Goal: Submit feedback/report problem: Submit feedback/report problem

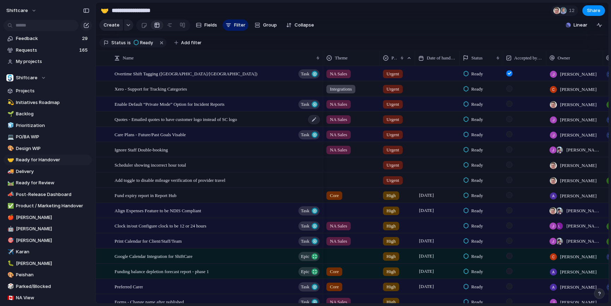
scroll to position [0, 0]
click at [188, 42] on span "Add filter" at bounding box center [191, 43] width 21 height 6
click at [477, 27] on div "Description Start date Impact Design ready Target date Eng. Effort Priority Own…" at bounding box center [305, 153] width 611 height 306
click at [540, 57] on span "Accepted by Engineering" at bounding box center [528, 57] width 29 height 7
click at [535, 98] on span "Sort ascending" at bounding box center [535, 96] width 34 height 7
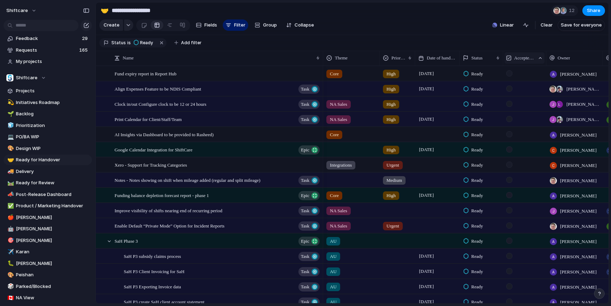
click at [528, 59] on span "Accepted by Engineering" at bounding box center [525, 57] width 21 height 7
click at [527, 111] on span "Sort descending" at bounding box center [537, 108] width 37 height 7
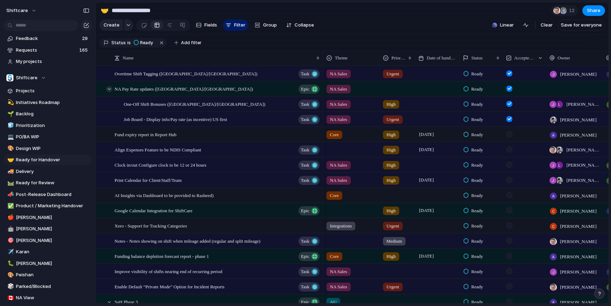
click at [109, 89] on div at bounding box center [109, 89] width 6 height 6
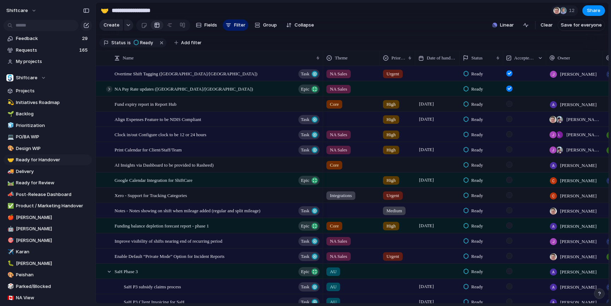
click at [109, 89] on div at bounding box center [109, 89] width 6 height 6
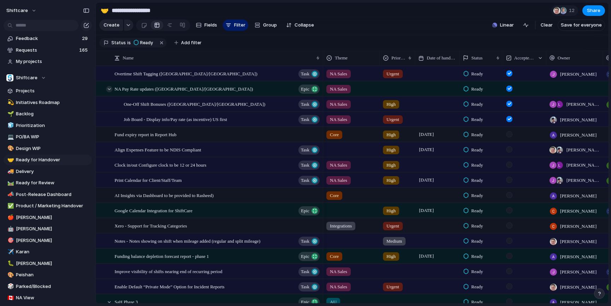
click at [109, 89] on div at bounding box center [109, 89] width 6 height 6
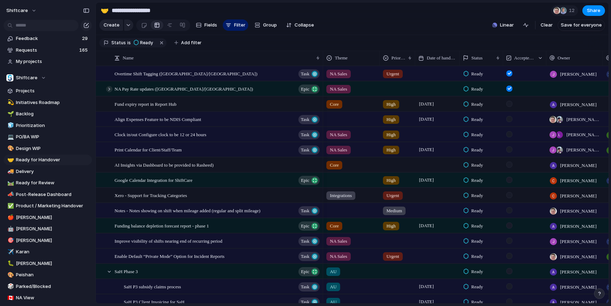
click at [109, 89] on div at bounding box center [109, 89] width 6 height 6
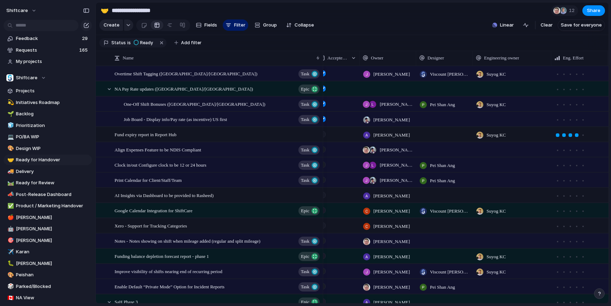
scroll to position [0, 193]
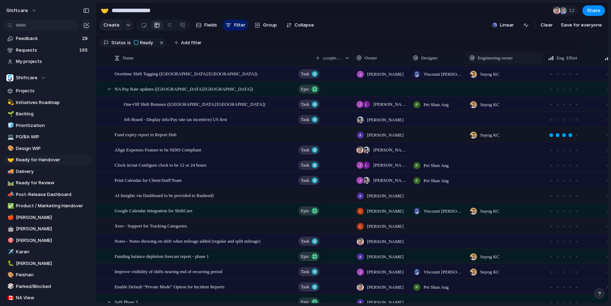
click at [491, 61] on span "Engineering owner" at bounding box center [495, 57] width 35 height 7
click at [500, 107] on span "Sort descending" at bounding box center [500, 107] width 37 height 7
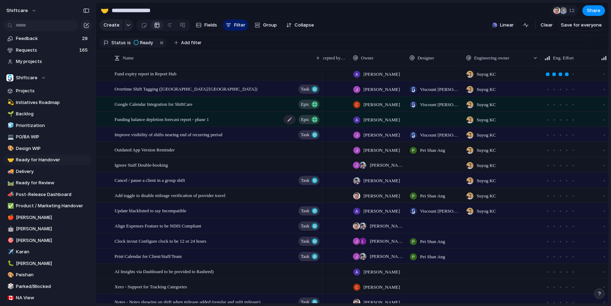
click at [206, 121] on span "Funding balance depletion forecast report - phase 1" at bounding box center [162, 119] width 94 height 8
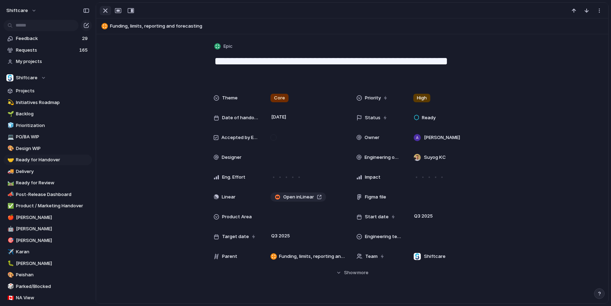
click at [102, 8] on div "button" at bounding box center [105, 10] width 8 height 8
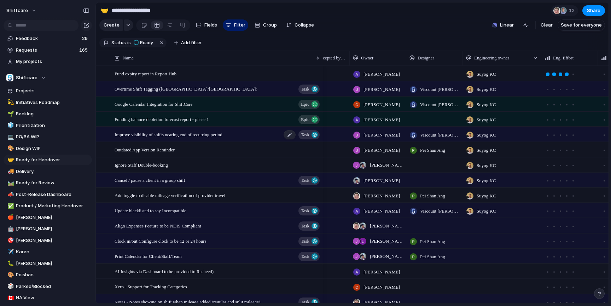
click at [196, 138] on div "Improve visibility of shifts nearing end of recurring period Task" at bounding box center [218, 134] width 206 height 15
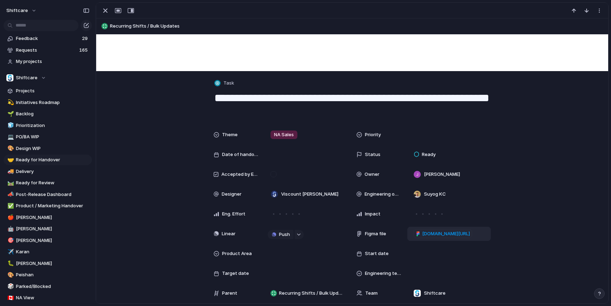
click at [463, 234] on span "[DOMAIN_NAME][URL]" at bounding box center [447, 233] width 48 height 7
click at [108, 10] on div "button" at bounding box center [105, 10] width 8 height 8
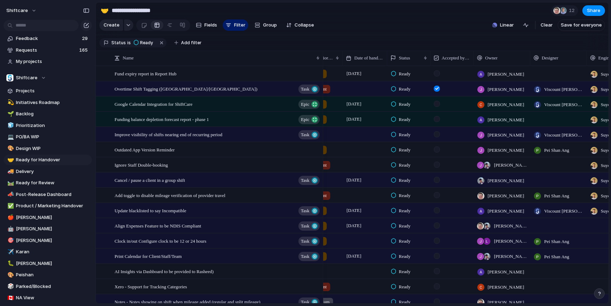
scroll to position [0, 101]
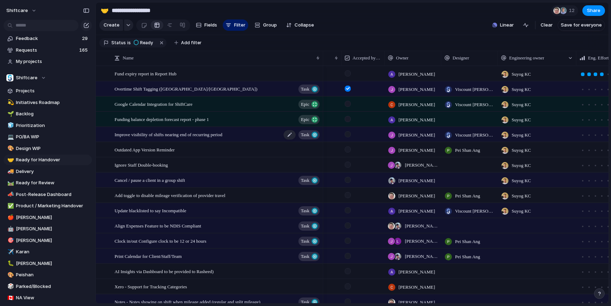
click at [150, 133] on span "Improve visibility of shifts nearing end of recurring period" at bounding box center [169, 134] width 108 height 8
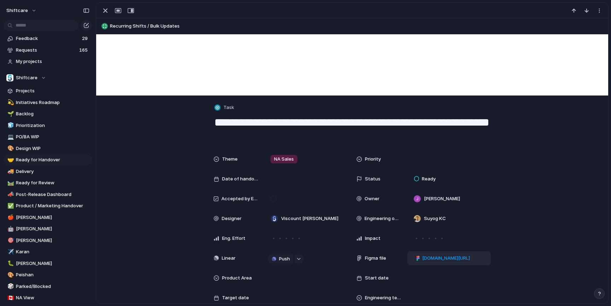
click at [456, 258] on span "[DOMAIN_NAME][URL]" at bounding box center [447, 258] width 48 height 7
click at [104, 12] on div "button" at bounding box center [105, 10] width 8 height 8
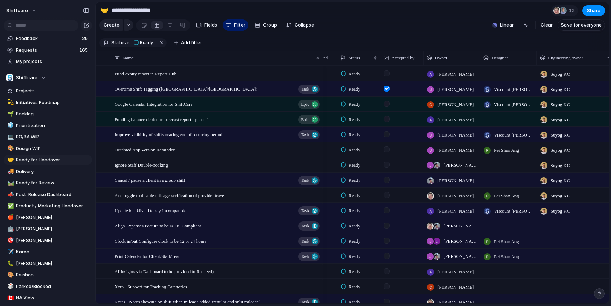
scroll to position [0, 88]
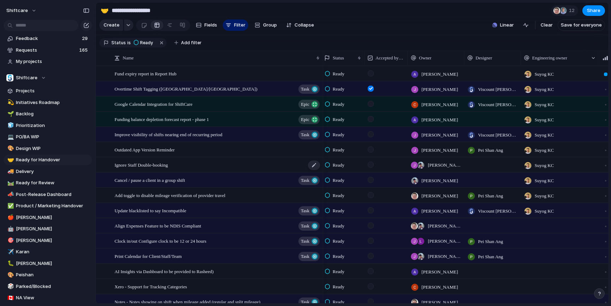
click at [146, 165] on span "Ignore Staff Double-booking" at bounding box center [141, 165] width 53 height 8
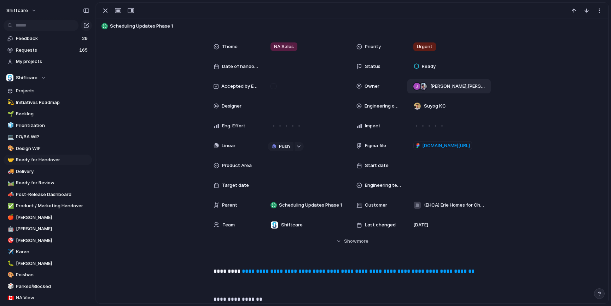
click at [434, 83] on span "[PERSON_NAME] , [PERSON_NAME]" at bounding box center [458, 86] width 54 height 7
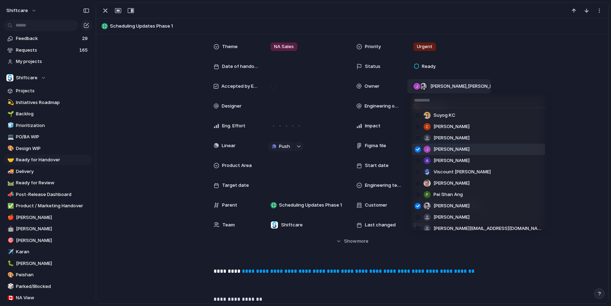
click at [513, 86] on div "Suyog KC [PERSON_NAME] [PERSON_NAME] [PERSON_NAME] [PERSON_NAME] Viscount [PERS…" at bounding box center [305, 153] width 611 height 306
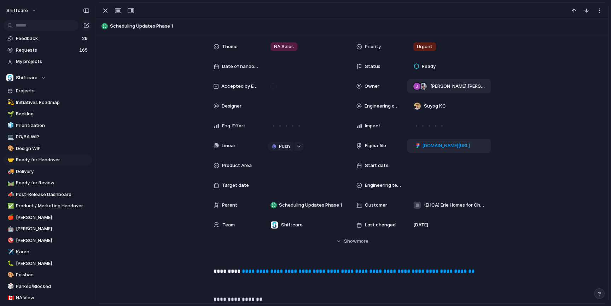
click at [429, 147] on span "[DOMAIN_NAME][URL]" at bounding box center [447, 145] width 48 height 7
click at [108, 11] on div "button" at bounding box center [105, 10] width 8 height 8
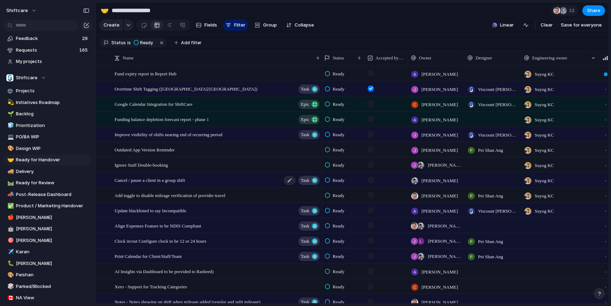
click at [225, 183] on div "Cancel / pause a client in a group shift Task" at bounding box center [218, 180] width 206 height 15
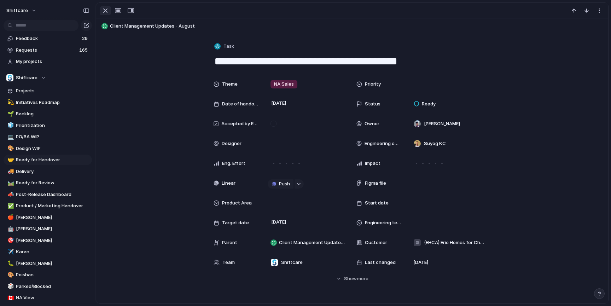
click at [103, 14] on div "button" at bounding box center [105, 10] width 8 height 8
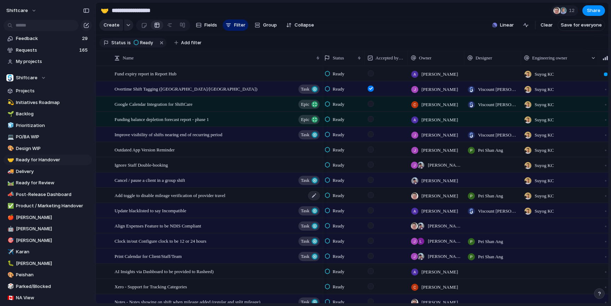
click at [197, 196] on span "Add toggle to disable mileage verification of provider travel" at bounding box center [170, 195] width 111 height 8
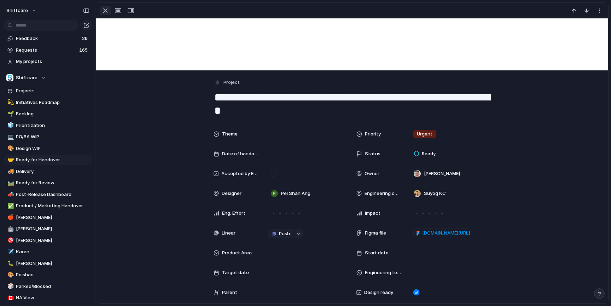
click at [102, 11] on div "button" at bounding box center [105, 10] width 8 height 8
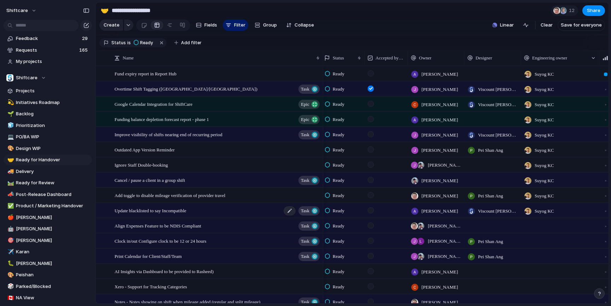
click at [203, 212] on div "Update blacklisted to say Incompatible Task" at bounding box center [218, 210] width 206 height 15
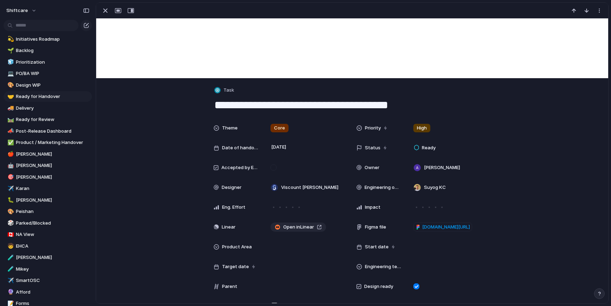
scroll to position [50, 0]
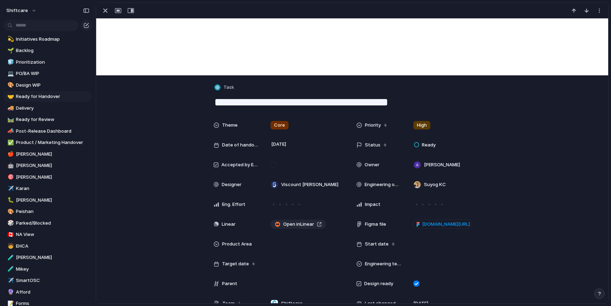
click at [543, 172] on div "Theme Core Priority High Date of handover [DATE] Status Ready Accepted by Engin…" at bounding box center [352, 220] width 495 height 205
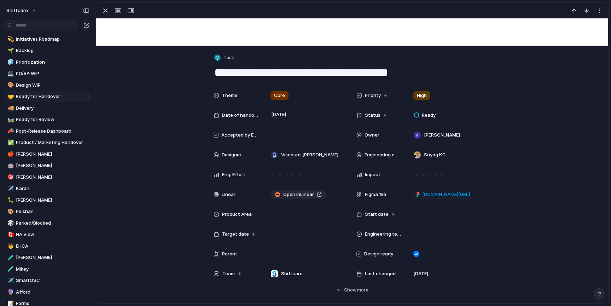
scroll to position [105, 0]
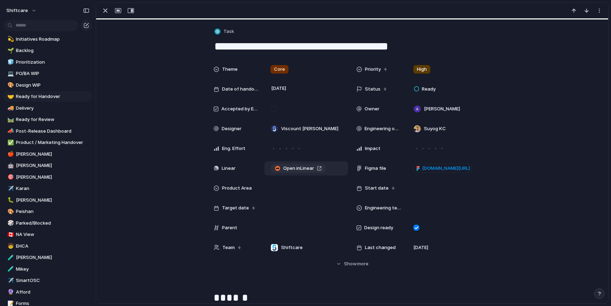
click at [293, 169] on span "Open in Linear" at bounding box center [298, 168] width 31 height 7
click at [104, 11] on div "button" at bounding box center [105, 10] width 8 height 8
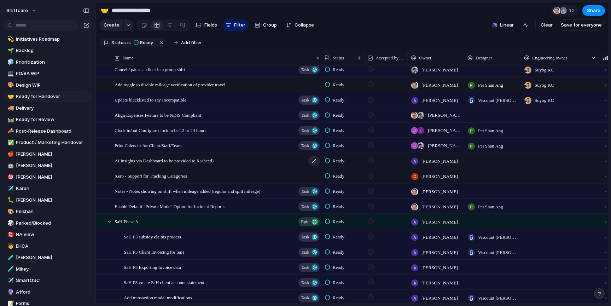
scroll to position [111, 0]
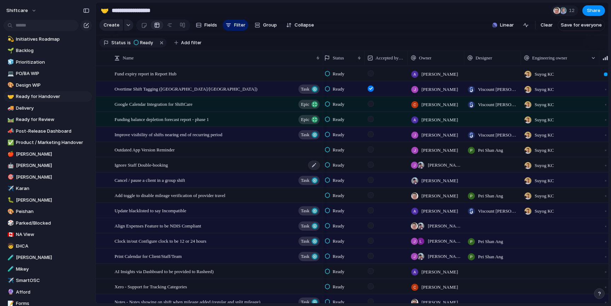
click at [168, 167] on span "Ignore Staff Double-booking" at bounding box center [141, 165] width 53 height 8
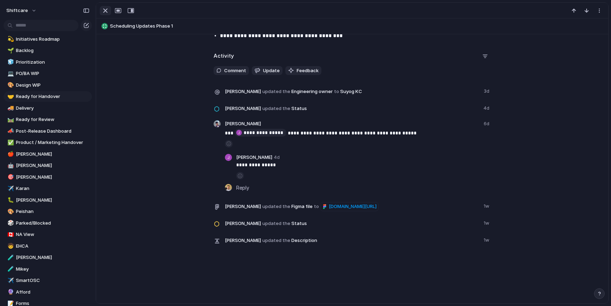
click at [106, 10] on div "button" at bounding box center [105, 10] width 8 height 8
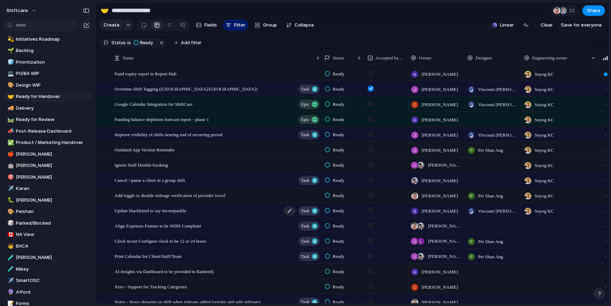
click at [170, 211] on span "Update blacklisted to say Incompatible" at bounding box center [151, 210] width 72 height 8
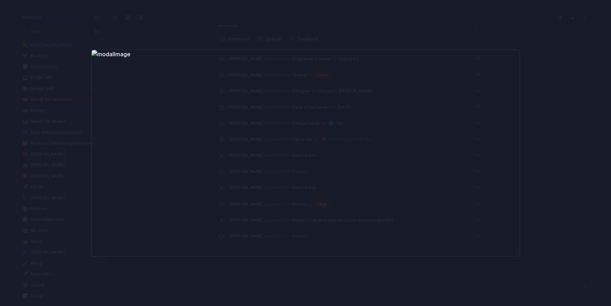
click at [568, 160] on div at bounding box center [305, 153] width 611 height 306
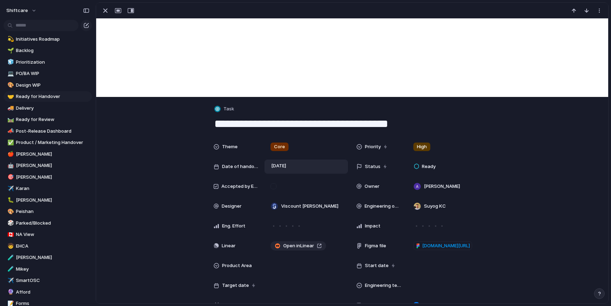
scroll to position [21, 0]
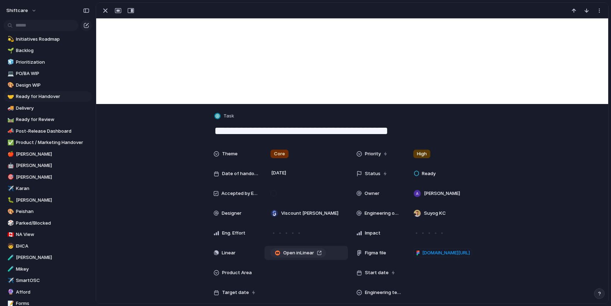
click at [309, 255] on span "Open in Linear" at bounding box center [298, 252] width 31 height 7
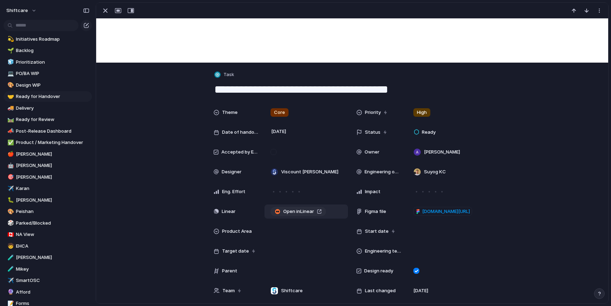
scroll to position [63, 0]
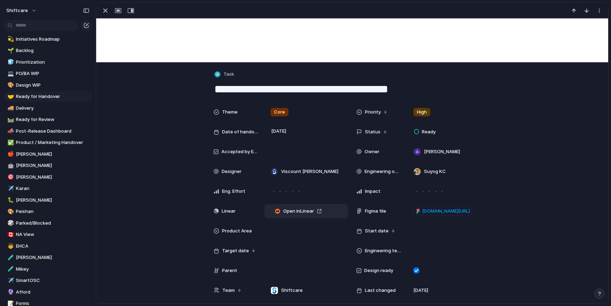
click at [335, 212] on div "Open in Linear" at bounding box center [306, 211] width 77 height 8
click at [575, 218] on div "Projects Issues Multi-region [GEOGRAPHIC_DATA] QA for Care Plans Phase 1 QA for…" at bounding box center [305, 153] width 611 height 306
click at [332, 212] on div "Open in Linear" at bounding box center [306, 211] width 77 height 8
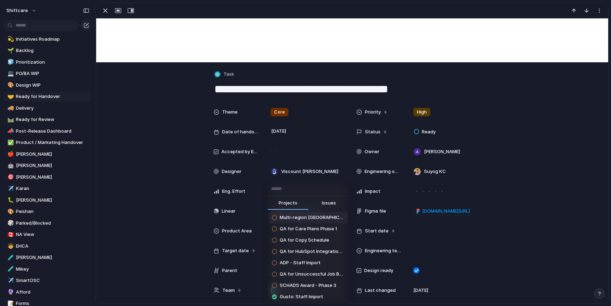
click at [536, 252] on div "Projects Issues Multi-region [GEOGRAPHIC_DATA] QA for Care Plans Phase 1 QA for…" at bounding box center [305, 153] width 611 height 306
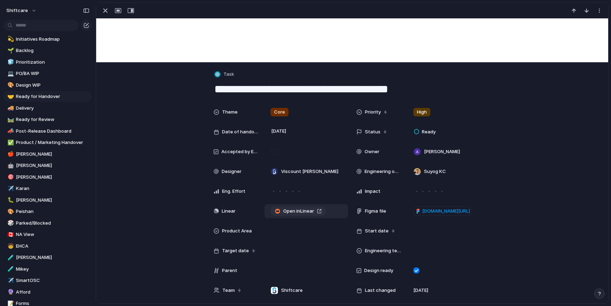
click at [322, 209] on link "Open in Linear" at bounding box center [299, 211] width 56 height 9
click at [329, 222] on span "Unlink" at bounding box center [333, 222] width 13 height 7
click at [257, 212] on div "Linear" at bounding box center [236, 211] width 45 height 7
click at [288, 212] on span "Push" at bounding box center [284, 211] width 11 height 7
click at [431, 216] on div "Project Issue" at bounding box center [305, 153] width 611 height 306
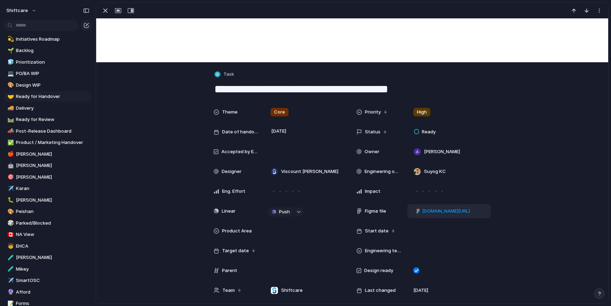
click at [433, 213] on span "[DOMAIN_NAME][URL]" at bounding box center [447, 211] width 48 height 7
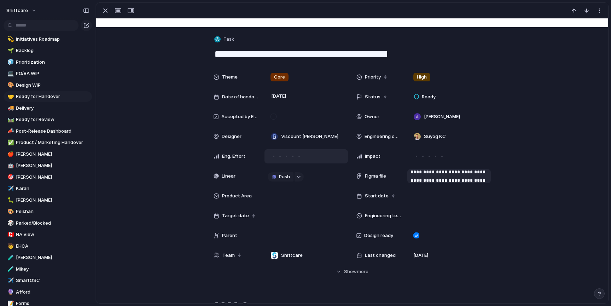
scroll to position [108, 0]
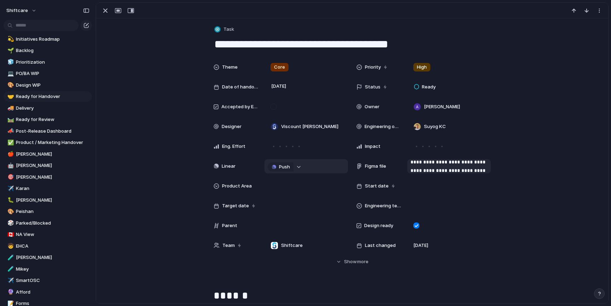
click at [295, 167] on button "button" at bounding box center [299, 166] width 9 height 9
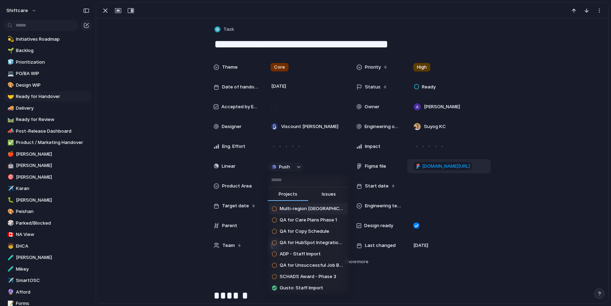
click at [321, 152] on div "Projects Issues Multi-region [GEOGRAPHIC_DATA] QA for Care Plans Phase 1 QA for…" at bounding box center [305, 153] width 611 height 306
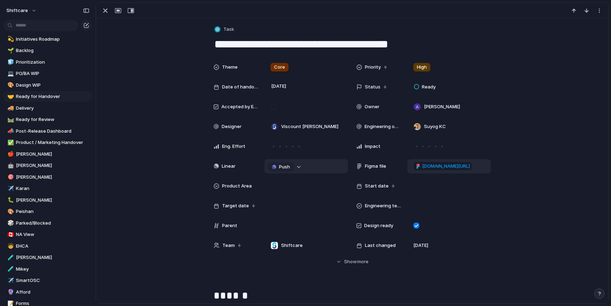
click at [299, 168] on button "button" at bounding box center [299, 166] width 9 height 9
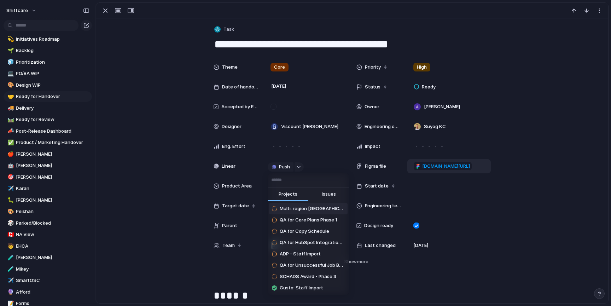
click at [326, 193] on span "Issues" at bounding box center [329, 194] width 14 height 7
click at [301, 195] on button "Projects" at bounding box center [288, 195] width 41 height 14
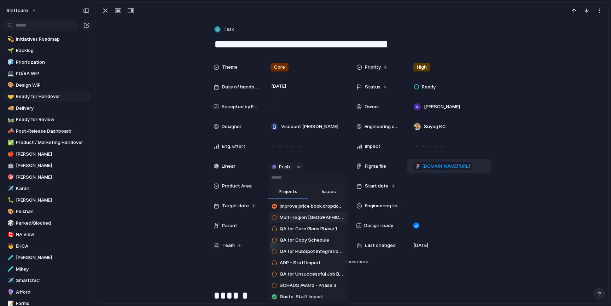
click at [288, 171] on input "text" at bounding box center [308, 178] width 81 height 14
click at [287, 167] on div "Projects Issues Improve price book dropdown UX when original price book is arch…" at bounding box center [305, 153] width 611 height 306
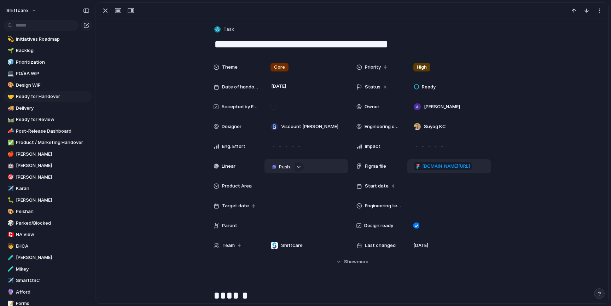
click at [288, 167] on span "Push" at bounding box center [284, 166] width 11 height 7
click at [282, 194] on li "Issue" at bounding box center [282, 191] width 40 height 11
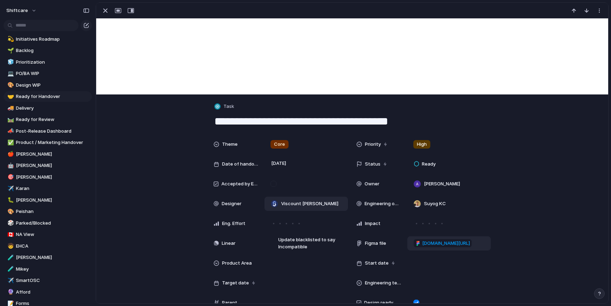
scroll to position [56, 0]
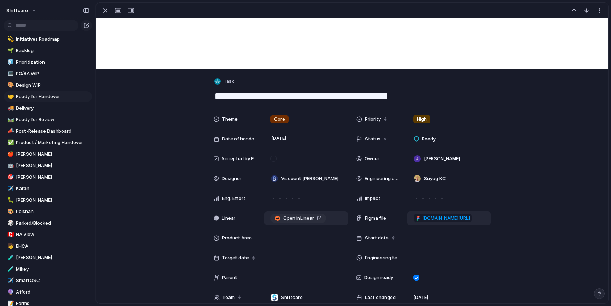
click at [303, 219] on span "Open in Linear" at bounding box center [298, 218] width 31 height 7
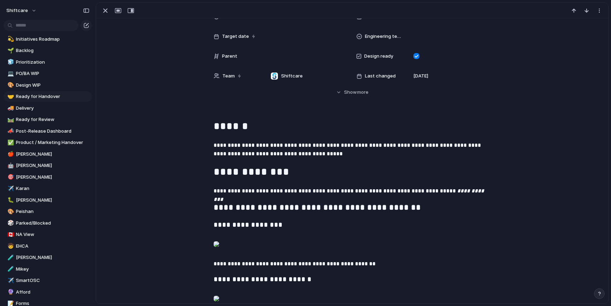
scroll to position [341, 0]
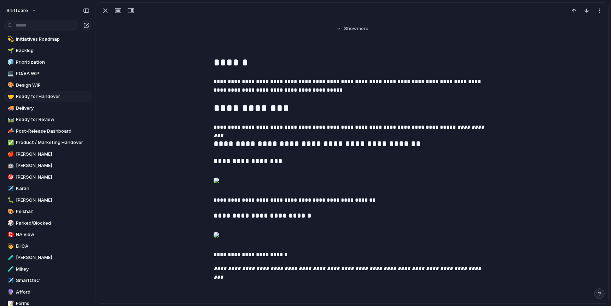
drag, startPoint x: 249, startPoint y: 189, endPoint x: 219, endPoint y: 201, distance: 32.2
click at [219, 188] on div at bounding box center [217, 180] width 6 height 14
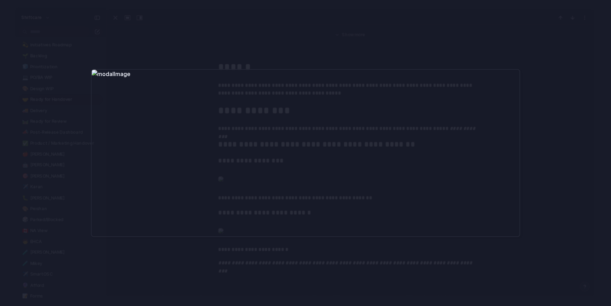
click at [544, 144] on div at bounding box center [305, 153] width 611 height 306
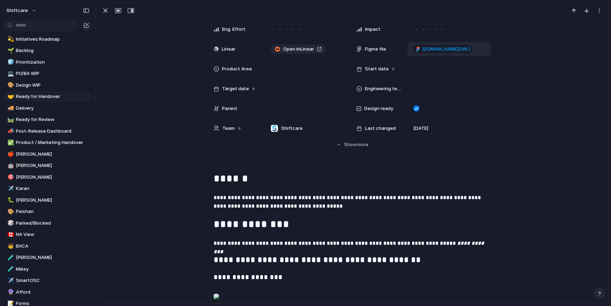
scroll to position [194, 0]
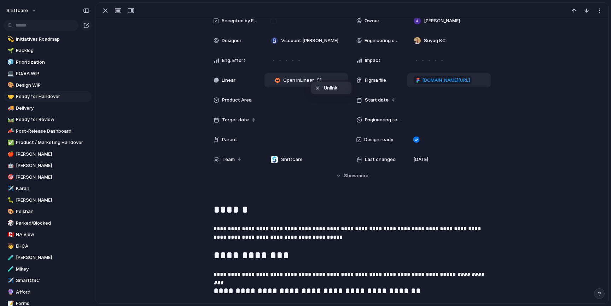
click at [320, 82] on li "Unlink" at bounding box center [331, 88] width 40 height 12
click at [322, 84] on div "Push" at bounding box center [307, 80] width 84 height 14
click at [295, 80] on button "button" at bounding box center [299, 80] width 9 height 9
click at [298, 80] on div "Projects Issues Multi-region [GEOGRAPHIC_DATA] QA for Care Plans Phase 1 QA for…" at bounding box center [305, 153] width 611 height 306
click at [298, 80] on div "button" at bounding box center [299, 81] width 5 height 3
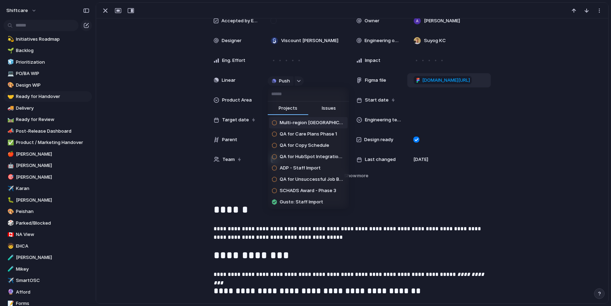
click at [330, 111] on span "Issues" at bounding box center [329, 108] width 14 height 7
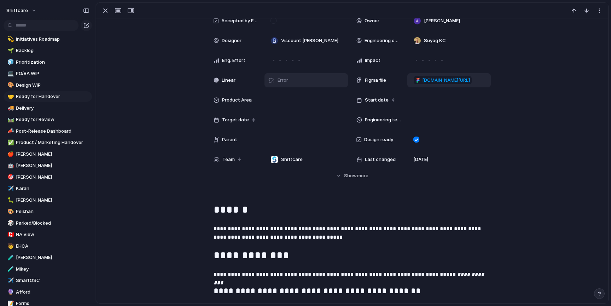
click at [298, 81] on div "Error" at bounding box center [307, 80] width 84 height 14
click at [242, 81] on div "Linear" at bounding box center [236, 80] width 45 height 7
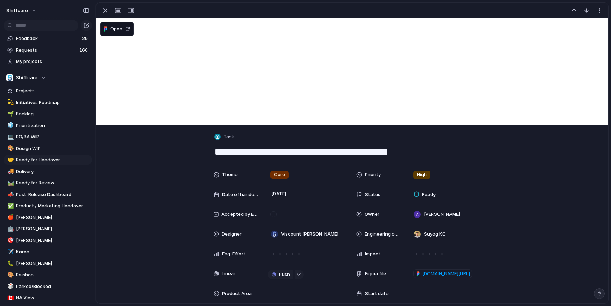
scroll to position [44, 0]
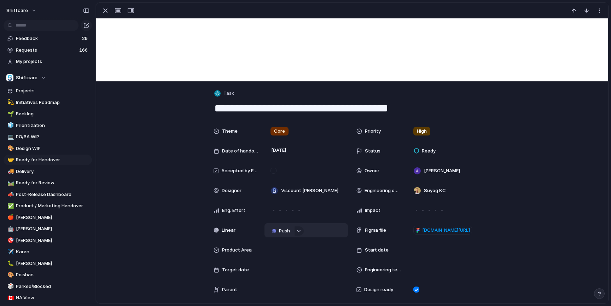
click at [287, 231] on span "Push" at bounding box center [284, 231] width 11 height 7
click at [284, 245] on li "Project" at bounding box center [282, 244] width 40 height 11
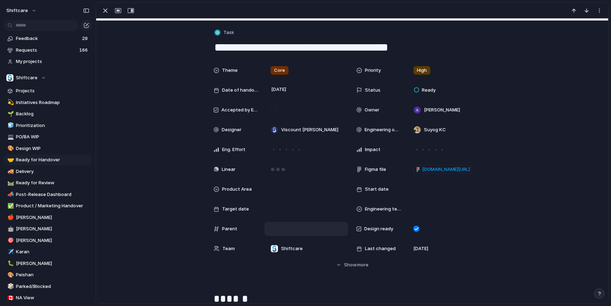
scroll to position [105, 0]
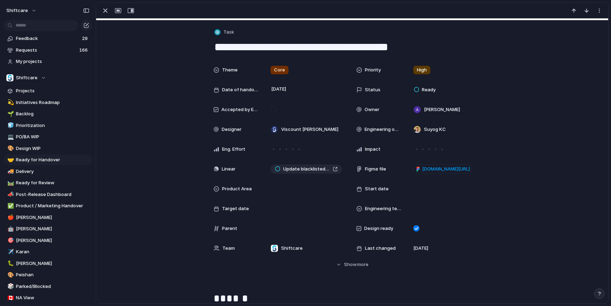
drag, startPoint x: 174, startPoint y: 180, endPoint x: 220, endPoint y: 171, distance: 47.6
click at [174, 180] on div "Theme Core Priority High Date of handover 21 August Status Ready Accepted by En…" at bounding box center [352, 165] width 495 height 205
click at [287, 168] on span "Update blacklisted to say Incompatible" at bounding box center [306, 169] width 47 height 7
click at [309, 187] on div at bounding box center [306, 189] width 77 height 8
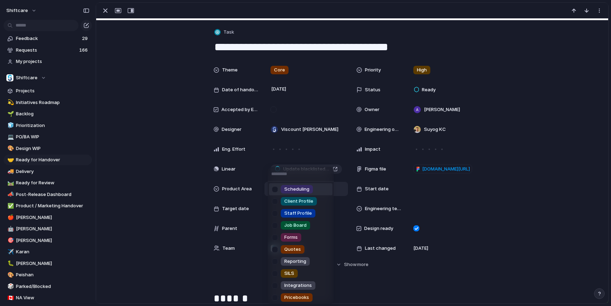
drag, startPoint x: 209, startPoint y: 185, endPoint x: 252, endPoint y: 174, distance: 44.1
click at [212, 184] on div "Scheduling Client Profile Staff Profile Job Board Forms Quotes Reporting SILS I…" at bounding box center [305, 153] width 611 height 306
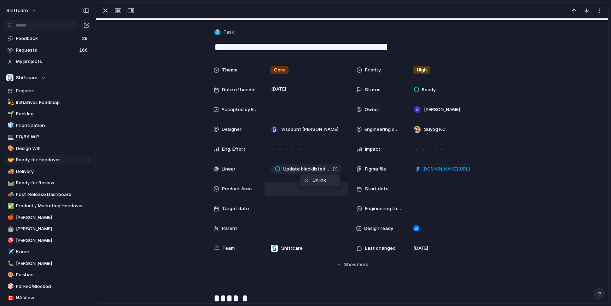
click at [321, 179] on span "Unlink" at bounding box center [319, 180] width 13 height 7
click at [270, 169] on button "Push" at bounding box center [281, 169] width 26 height 9
click at [277, 194] on li "Issue" at bounding box center [282, 194] width 40 height 11
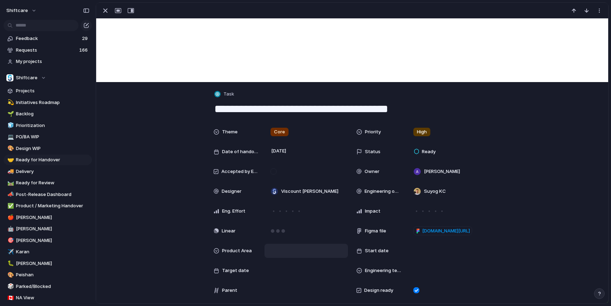
scroll to position [150, 0]
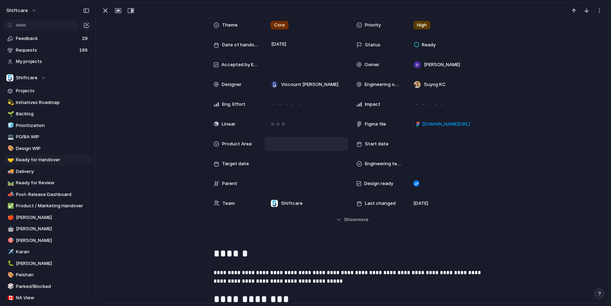
click at [189, 167] on div "Theme Core Priority High Date of handover 21 August Status Ready Accepted by En…" at bounding box center [352, 120] width 495 height 205
drag, startPoint x: 137, startPoint y: 183, endPoint x: 182, endPoint y: 169, distance: 47.1
click at [138, 183] on div "Theme Core Priority High Date of handover 21 August Status Ready Accepted by En…" at bounding box center [352, 120] width 495 height 205
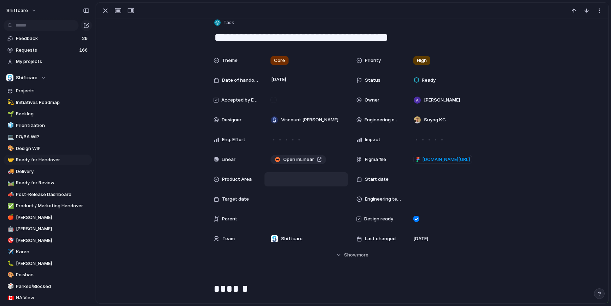
scroll to position [85, 0]
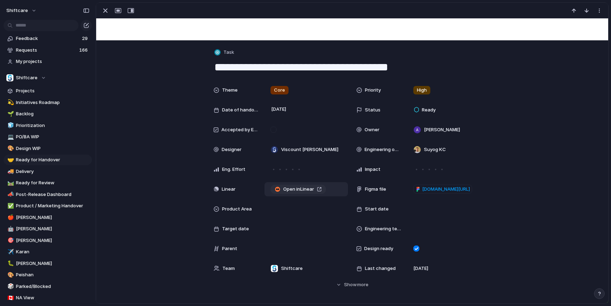
click at [306, 190] on span "Open in Linear" at bounding box center [298, 189] width 31 height 7
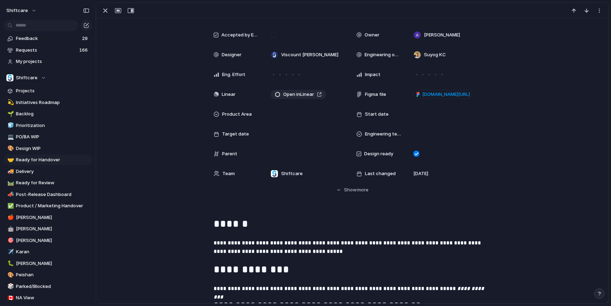
scroll to position [481, 0]
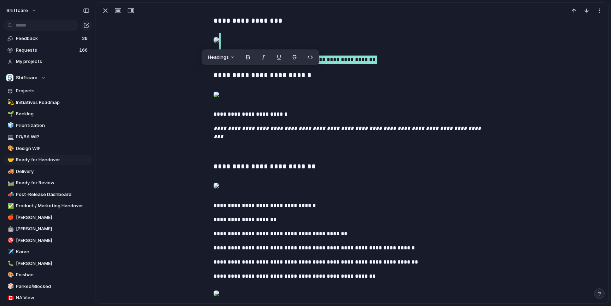
drag, startPoint x: 369, startPoint y: 96, endPoint x: 246, endPoint y: 38, distance: 136.2
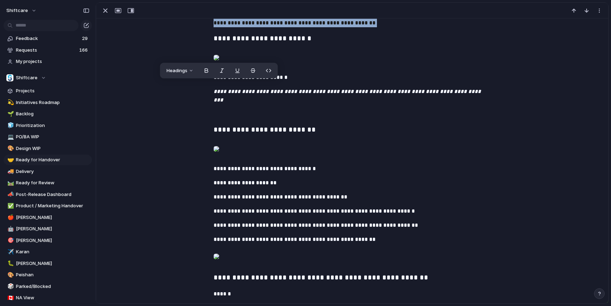
scroll to position [530, 0]
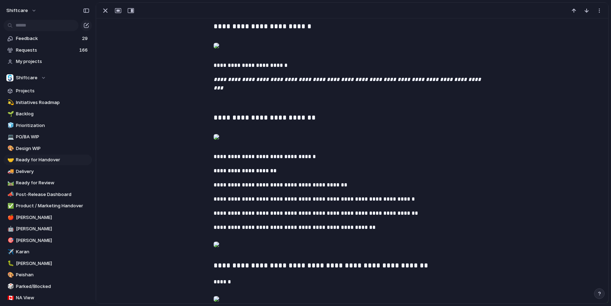
click at [346, 56] on p at bounding box center [352, 47] width 277 height 17
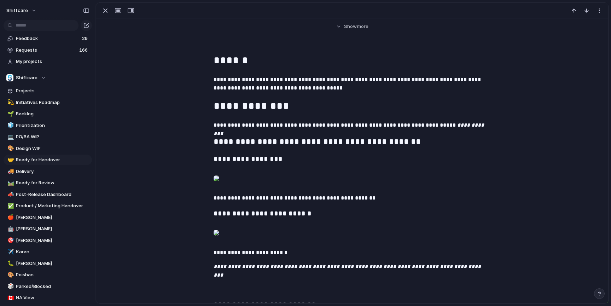
scroll to position [254, 0]
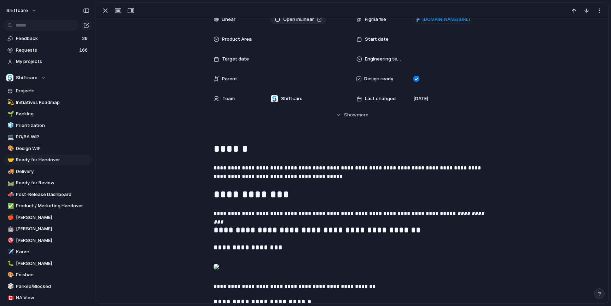
click at [601, 293] on div "button" at bounding box center [599, 293] width 5 height 5
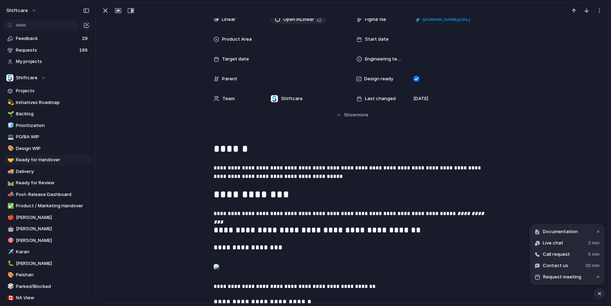
click at [601, 293] on div "button" at bounding box center [600, 293] width 6 height 8
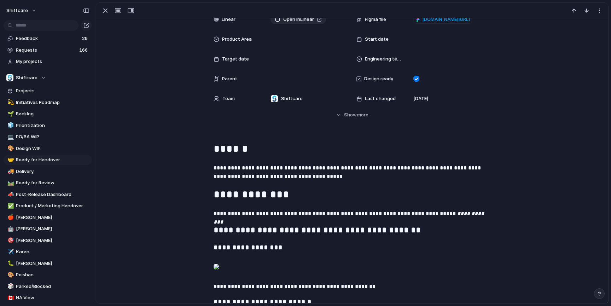
click at [601, 293] on div "button" at bounding box center [599, 293] width 5 height 5
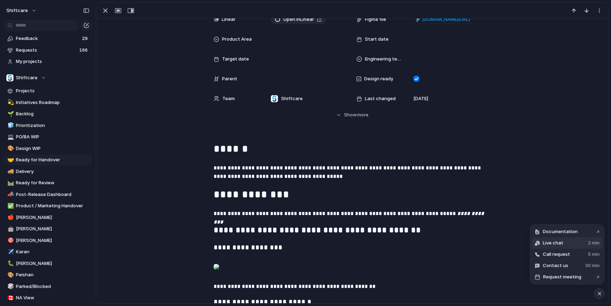
click at [566, 245] on button "Live chat 2 min" at bounding box center [567, 242] width 71 height 11
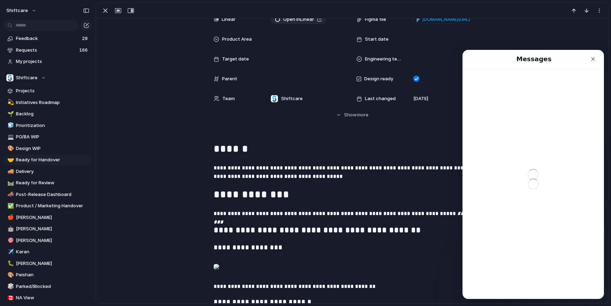
scroll to position [0, 0]
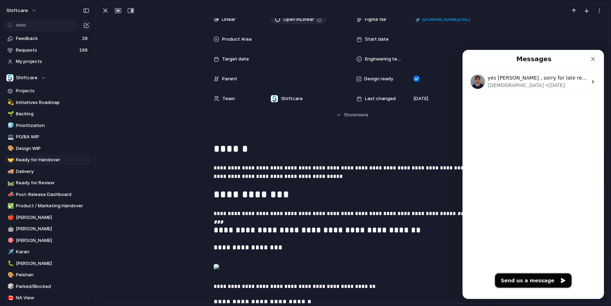
click at [524, 285] on button "Send us a message" at bounding box center [533, 281] width 76 height 14
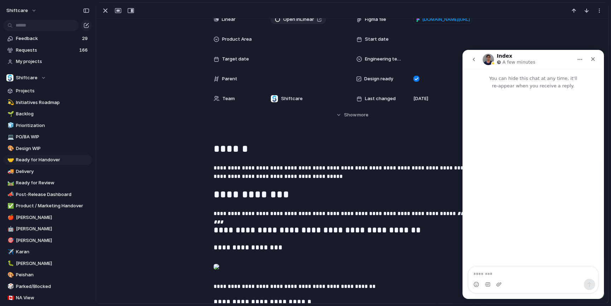
click at [518, 282] on div "Intercom messenger" at bounding box center [534, 284] width 130 height 11
click at [523, 278] on textarea "Message…" at bounding box center [534, 273] width 130 height 12
click at [526, 275] on textarea "Message…" at bounding box center [534, 273] width 130 height 12
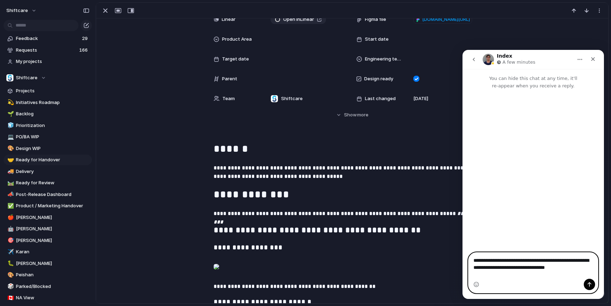
type textarea "**********"
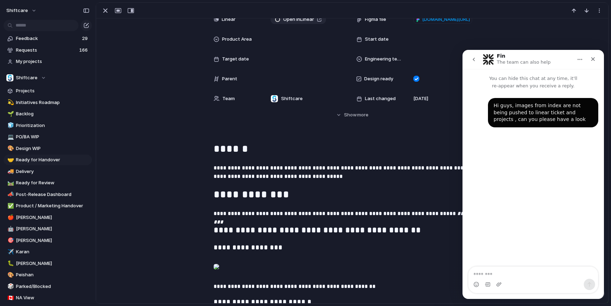
click at [497, 161] on div "Hi guys, images from index are not being pushed to linear ticket and projects ,…" at bounding box center [534, 179] width 142 height 178
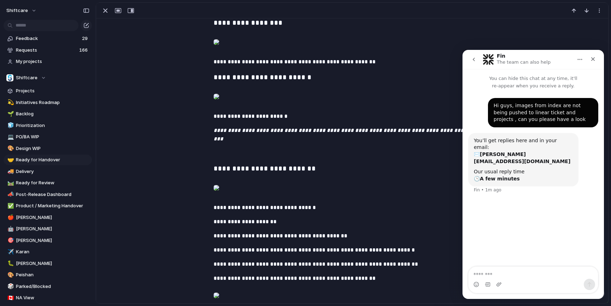
scroll to position [308, 0]
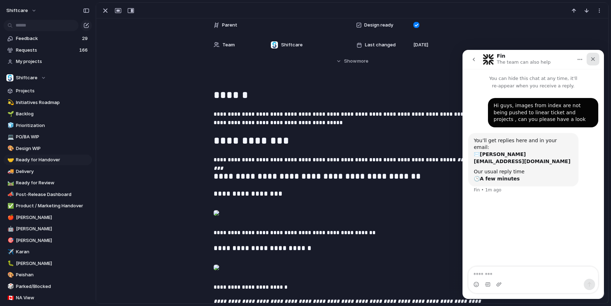
click at [594, 56] on div "Close" at bounding box center [593, 59] width 13 height 13
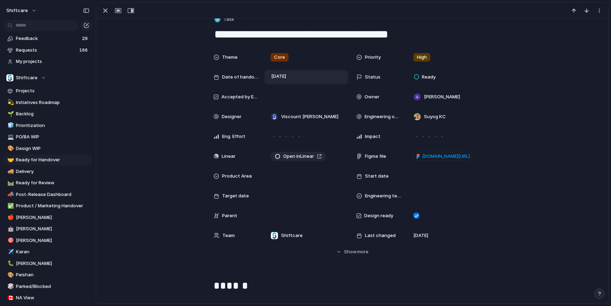
scroll to position [0, 0]
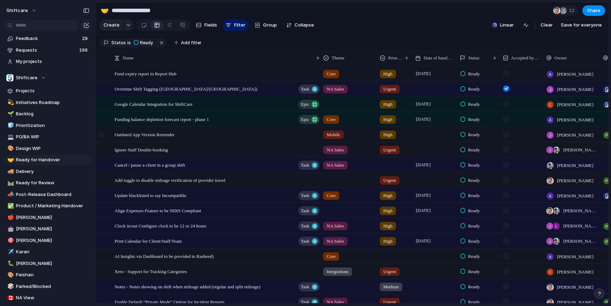
scroll to position [0, 4]
click at [178, 163] on span "Cancel / pause a client in a group shift" at bounding box center [150, 165] width 70 height 8
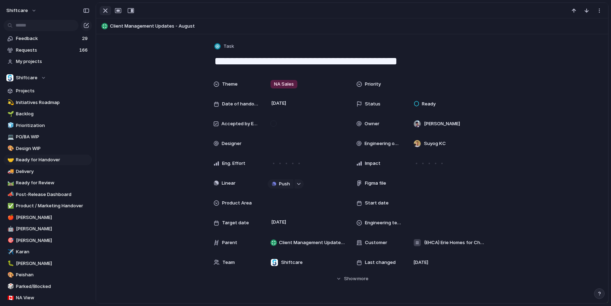
click at [107, 10] on div "button" at bounding box center [105, 10] width 8 height 8
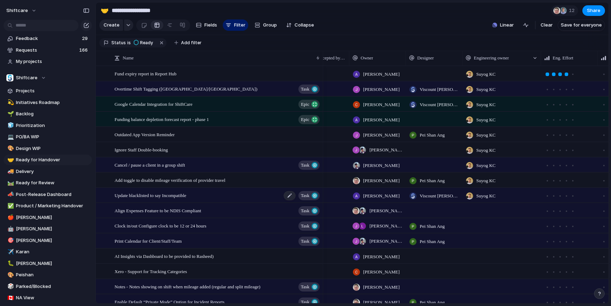
click at [186, 199] on span "Update blacklisted to say Incompatible" at bounding box center [151, 195] width 72 height 8
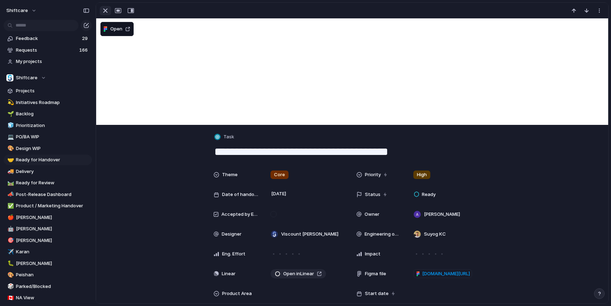
click at [105, 7] on div "button" at bounding box center [105, 10] width 8 height 8
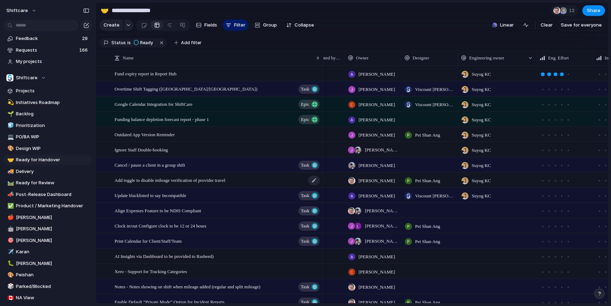
click at [188, 180] on span "Add toggle to disable mileage verification of provider travel" at bounding box center [170, 180] width 111 height 8
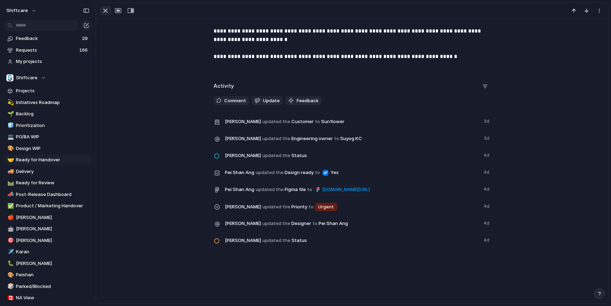
click at [99, 8] on div at bounding box center [118, 10] width 38 height 9
click at [103, 9] on div "button" at bounding box center [105, 10] width 8 height 8
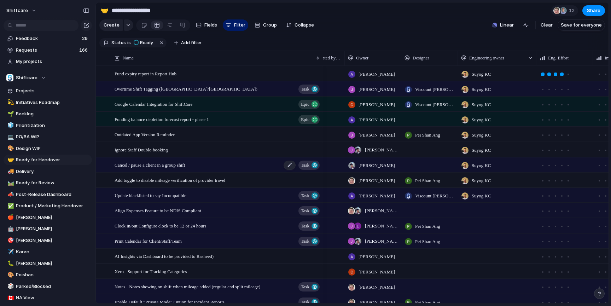
click at [171, 170] on div "Cancel / pause a client in a group shift Task" at bounding box center [218, 165] width 206 height 15
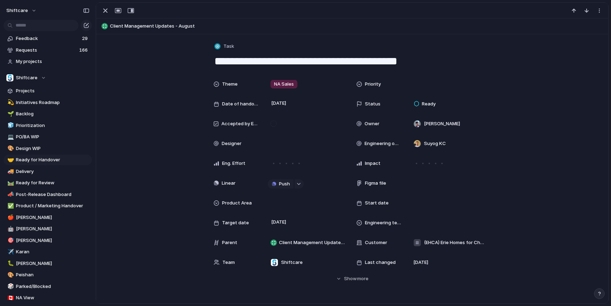
click at [171, 170] on div "Theme NA Sales Priority Date of handover 7 July Status Ready Accepted by Engine…" at bounding box center [352, 179] width 495 height 205
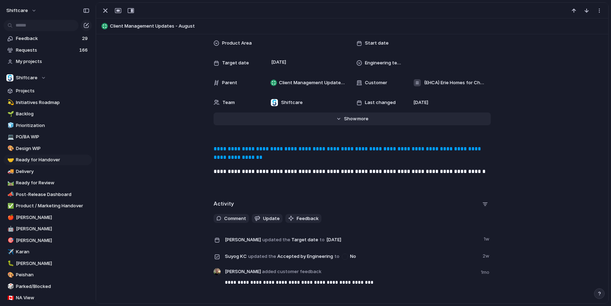
click at [356, 118] on span "Show" at bounding box center [350, 118] width 13 height 7
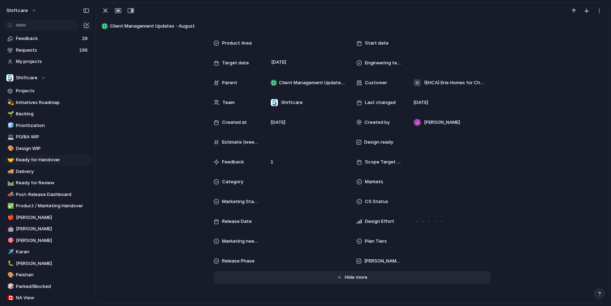
click at [351, 278] on span "Show" at bounding box center [351, 277] width 13 height 7
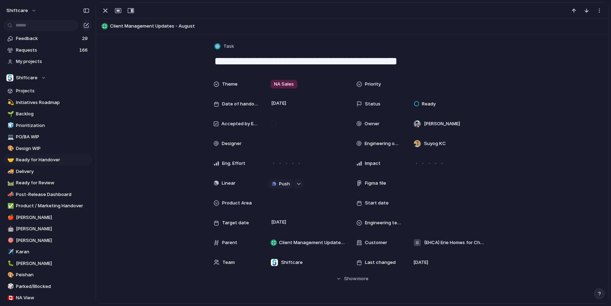
click at [549, 102] on div "Theme NA Sales Priority Date of handover 7 July Status Ready Accepted by Engine…" at bounding box center [352, 179] width 495 height 205
